Goal: Information Seeking & Learning: Understand process/instructions

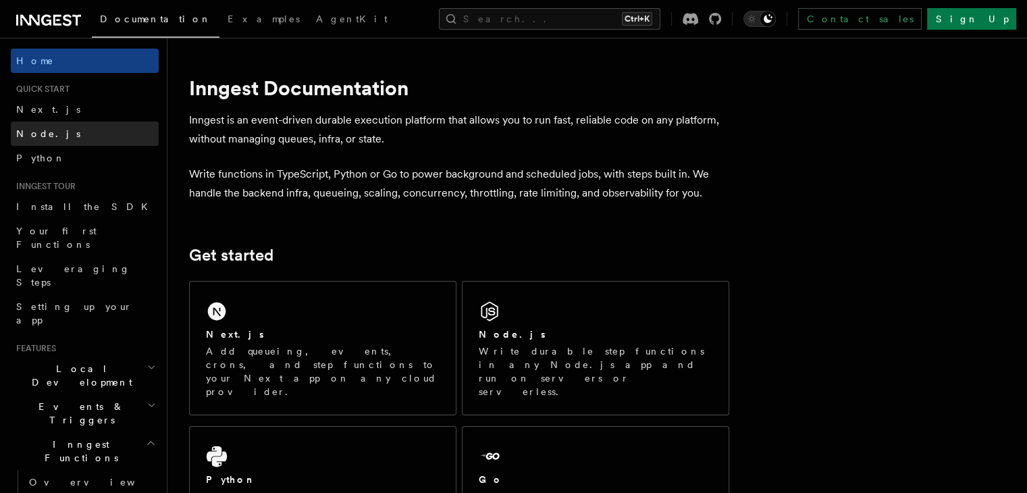
click at [47, 134] on span "Node.js" at bounding box center [48, 133] width 64 height 11
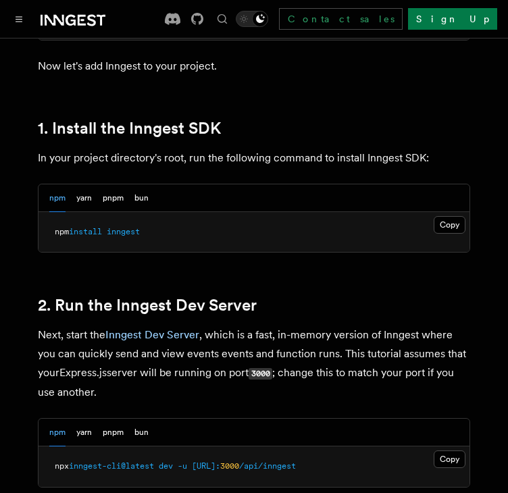
scroll to position [847, 0]
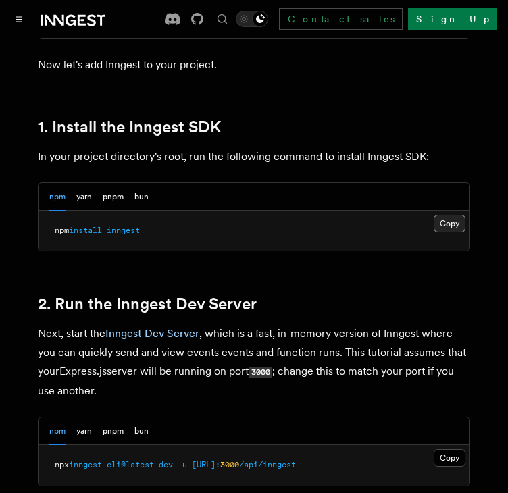
click at [442, 219] on button "Copy Copied" at bounding box center [449, 224] width 32 height 18
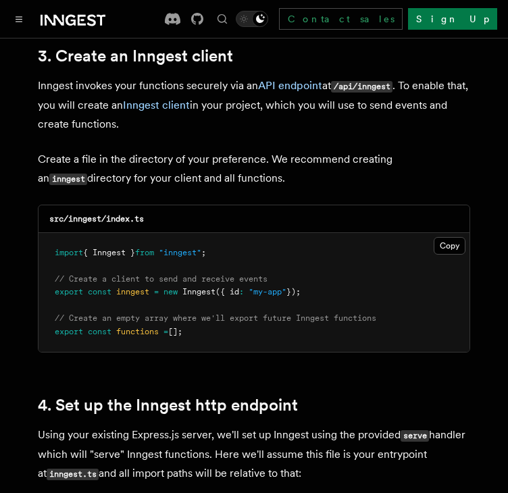
scroll to position [1730, 0]
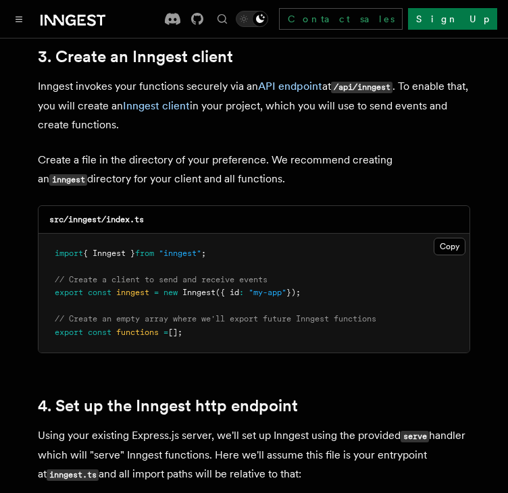
click at [180, 327] on span "[];" at bounding box center [175, 331] width 14 height 9
drag, startPoint x: 223, startPoint y: 234, endPoint x: 46, endPoint y: 236, distance: 177.5
click at [46, 236] on pre "import { Inngest } from "inngest" ; // Create a client to send and receive even…" at bounding box center [253, 293] width 431 height 119
copy span "import { Inngest } from "inngest" ;"
click at [178, 314] on span "// Create an empty array where we'll export future Inngest functions" at bounding box center [215, 318] width 321 height 9
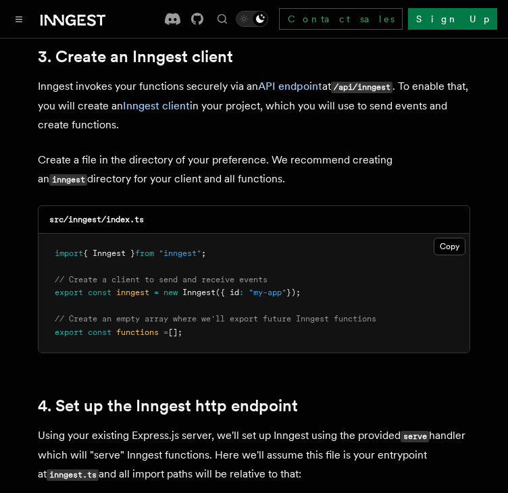
drag, startPoint x: 313, startPoint y: 274, endPoint x: 56, endPoint y: 277, distance: 257.2
click at [56, 277] on pre "import { Inngest } from "inngest" ; // Create a client to send and receive even…" at bounding box center [253, 293] width 431 height 119
copy span "export const inngest = new Inngest ({ id : "my-app" });"
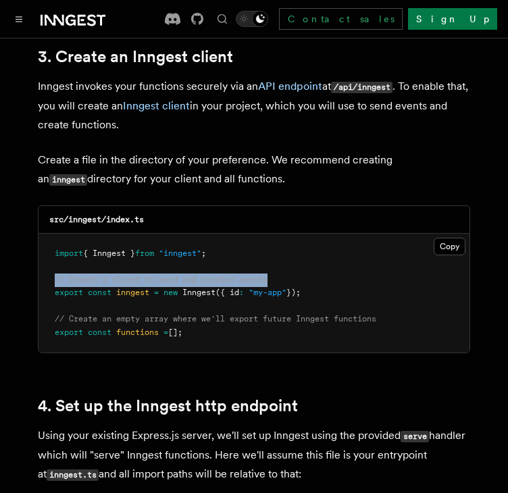
drag, startPoint x: 273, startPoint y: 260, endPoint x: 45, endPoint y: 258, distance: 227.5
click at [45, 258] on pre "import { Inngest } from "inngest" ; // Create a client to send and receive even…" at bounding box center [253, 293] width 431 height 119
copy span "// Create a client to send and receive events"
drag, startPoint x: 55, startPoint y: 303, endPoint x: 204, endPoint y: 317, distance: 149.8
click at [204, 317] on pre "import { Inngest } from "inngest" ; // Create a client to send and receive even…" at bounding box center [253, 293] width 431 height 119
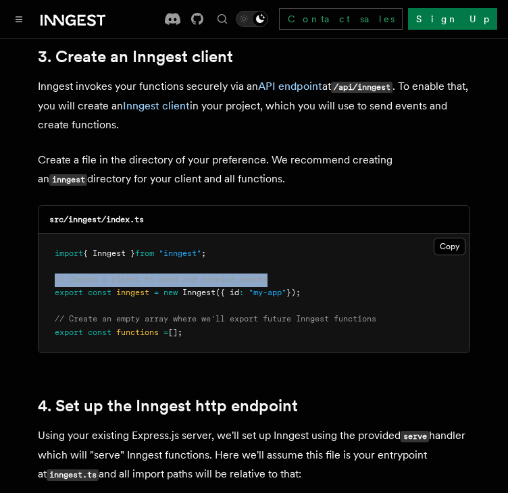
copy code "// Create an empty array where we'll export future Inngest functions export con…"
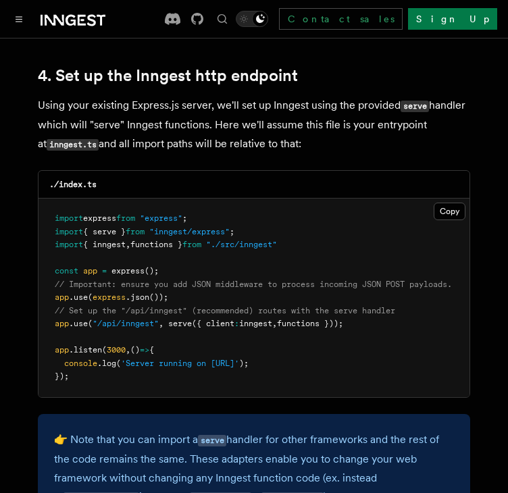
scroll to position [2062, 0]
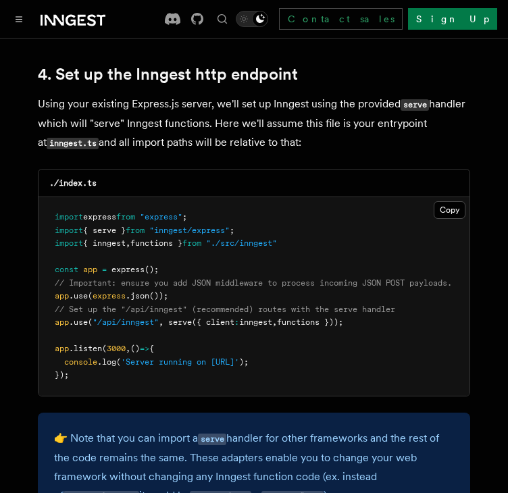
click at [227, 244] on pre "import express from "express" ; import { serve } from "inngest/express" ; impor…" at bounding box center [253, 296] width 431 height 198
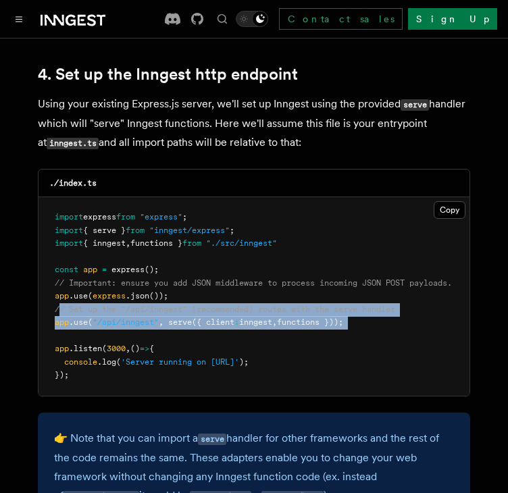
drag, startPoint x: 57, startPoint y: 292, endPoint x: 354, endPoint y: 313, distance: 297.8
click at [354, 313] on pre "import express from "express" ; import { serve } from "inngest/express" ; impor…" at bounding box center [253, 296] width 431 height 198
copy code "/ Set up the "/api/inngest" (recommended) routes with the serve handler app .us…"
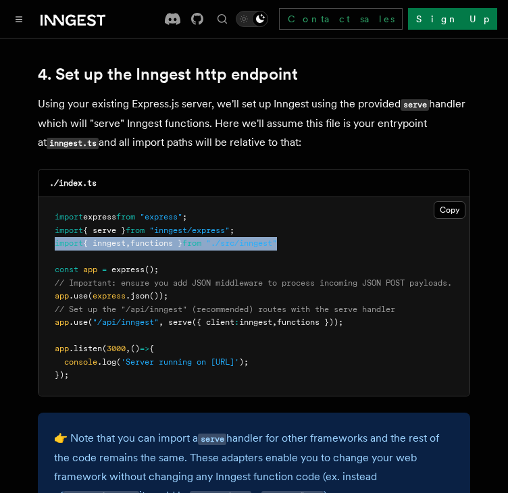
drag, startPoint x: 298, startPoint y: 223, endPoint x: 53, endPoint y: 233, distance: 245.9
click at [53, 233] on pre "import express from "express" ; import { serve } from "inngest/express" ; impor…" at bounding box center [253, 296] width 431 height 198
copy span "import { inngest , functions } from "./src/inngest""
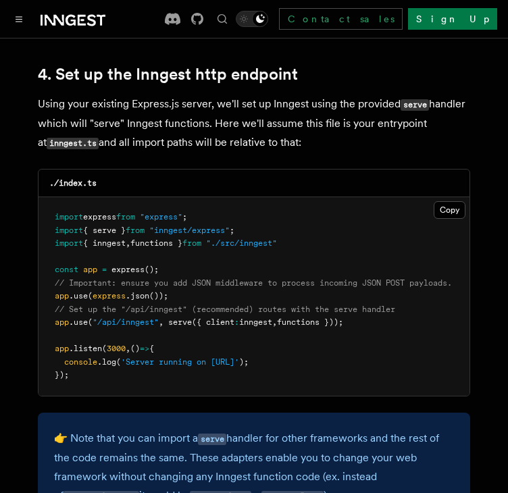
click at [120, 197] on pre "import express from "express" ; import { serve } from "inngest/express" ; impor…" at bounding box center [253, 296] width 431 height 198
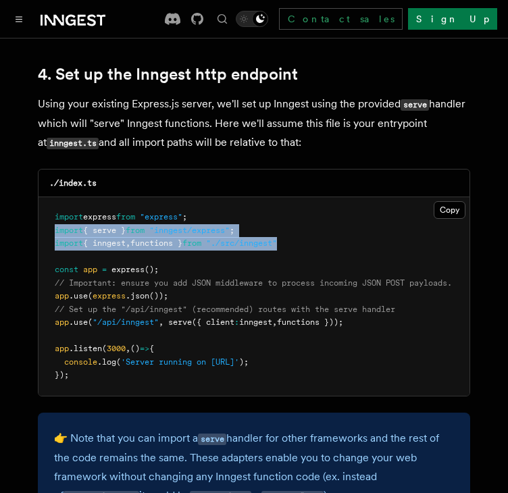
drag, startPoint x: 54, startPoint y: 211, endPoint x: 314, endPoint y: 224, distance: 260.2
click at [314, 224] on pre "import express from "express" ; import { serve } from "inngest/express" ; impor…" at bounding box center [253, 296] width 431 height 198
copy code "import { serve } from "inngest/express" ; import { inngest , functions } from "…"
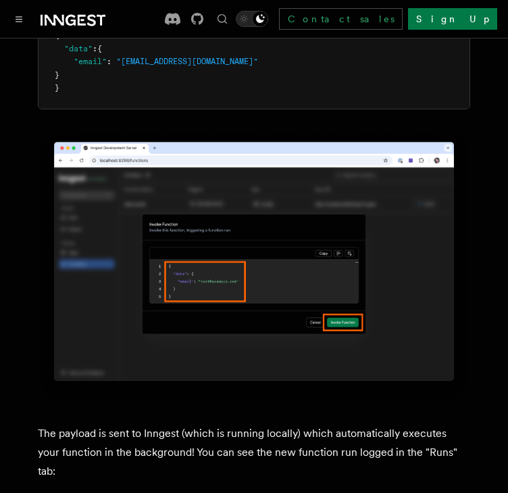
scroll to position [4179, 0]
